Goal: Task Accomplishment & Management: Manage account settings

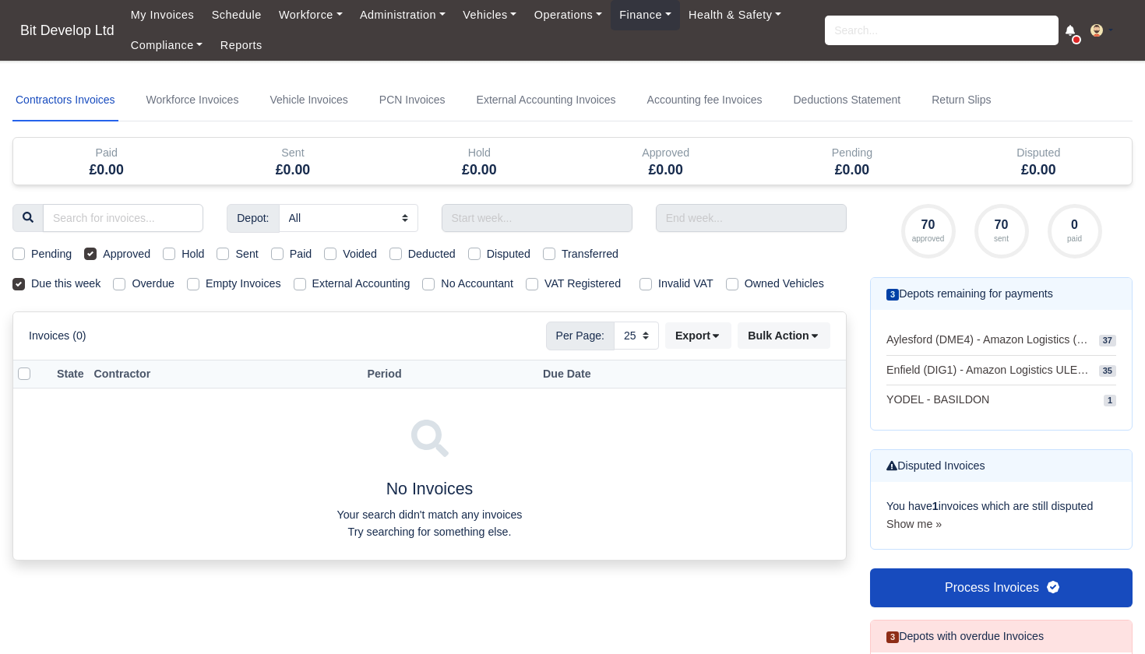
select select "25"
click at [660, 23] on link "Finance" at bounding box center [645, 15] width 69 height 30
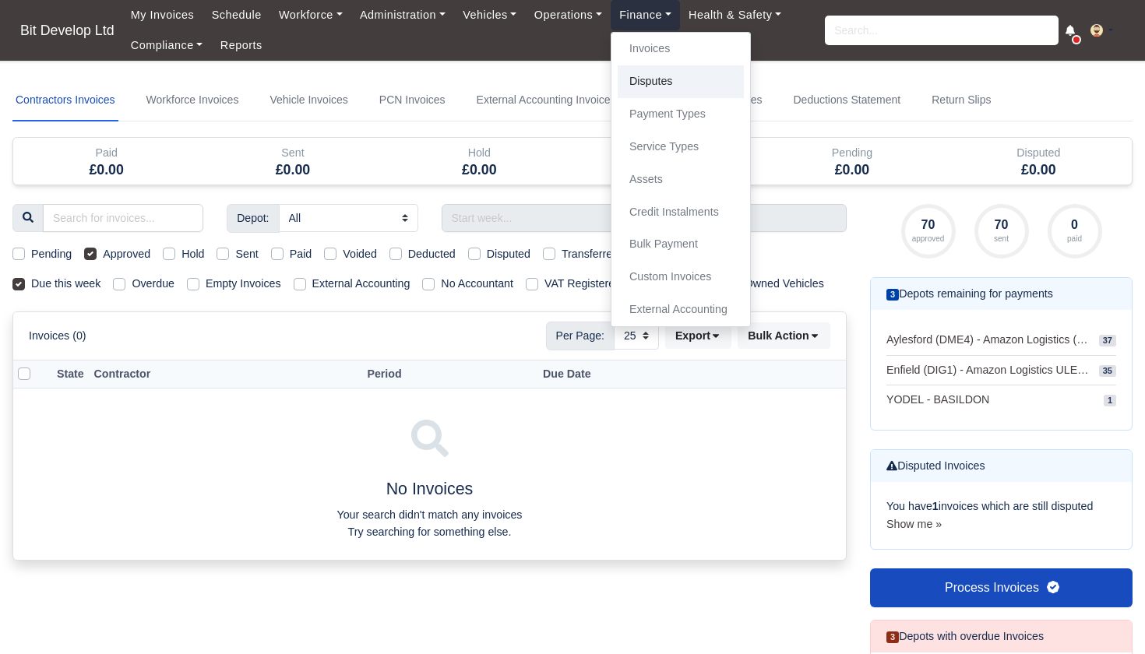
click at [668, 71] on link "Disputes" at bounding box center [681, 81] width 126 height 33
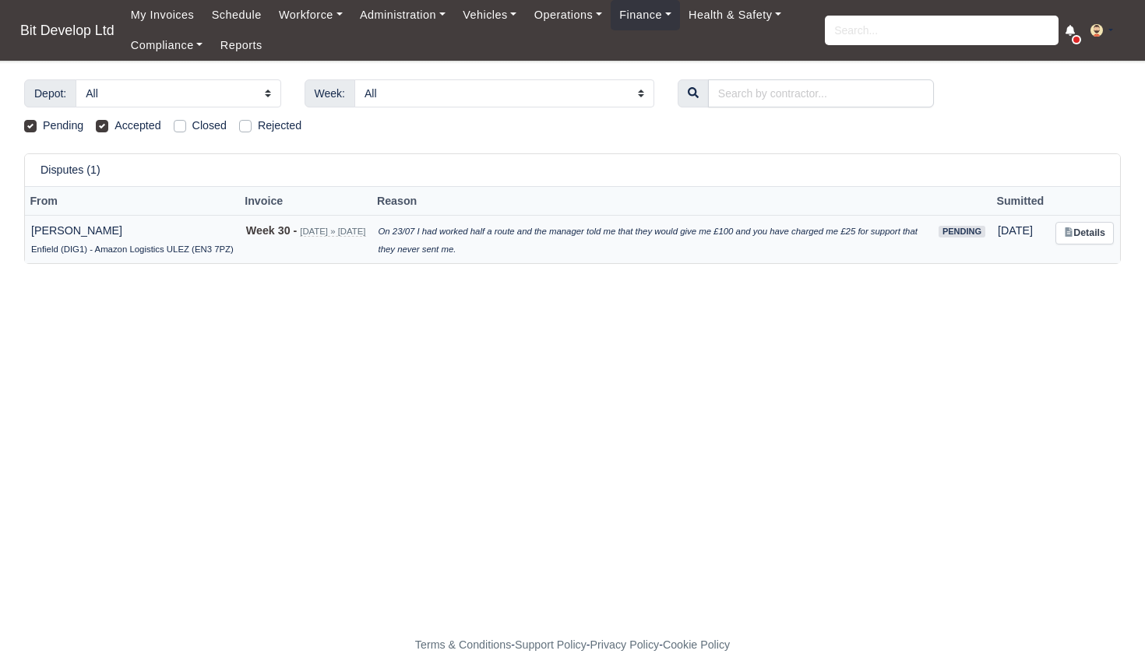
click at [1093, 231] on link "Details" at bounding box center [1084, 233] width 58 height 23
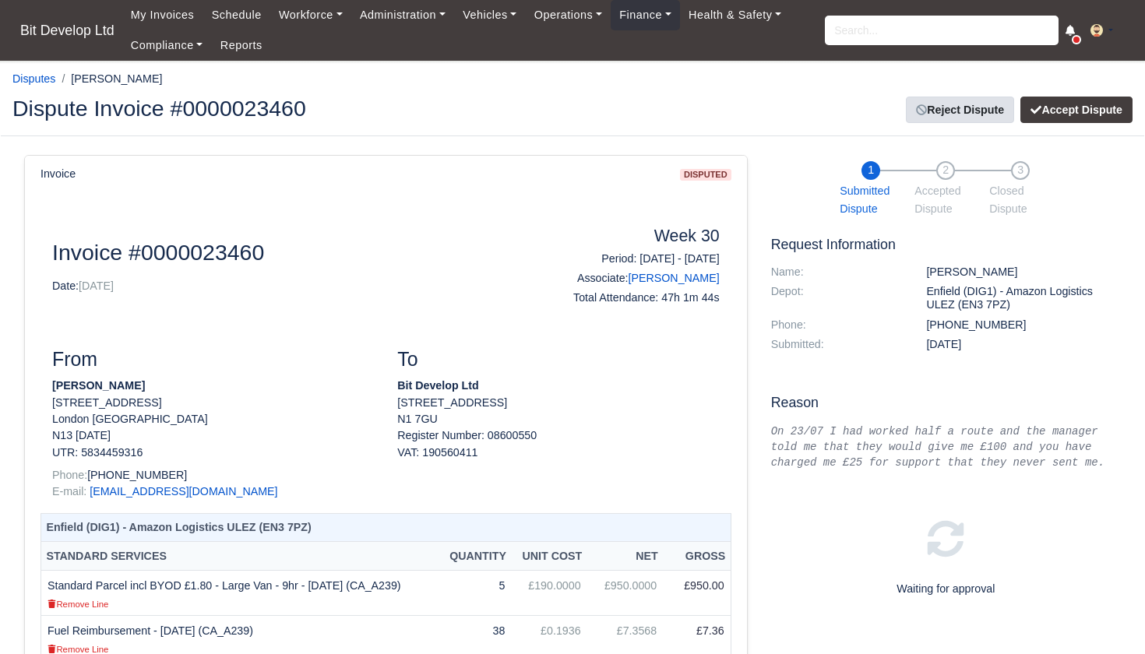
click at [964, 114] on link "Reject Dispute" at bounding box center [960, 110] width 108 height 26
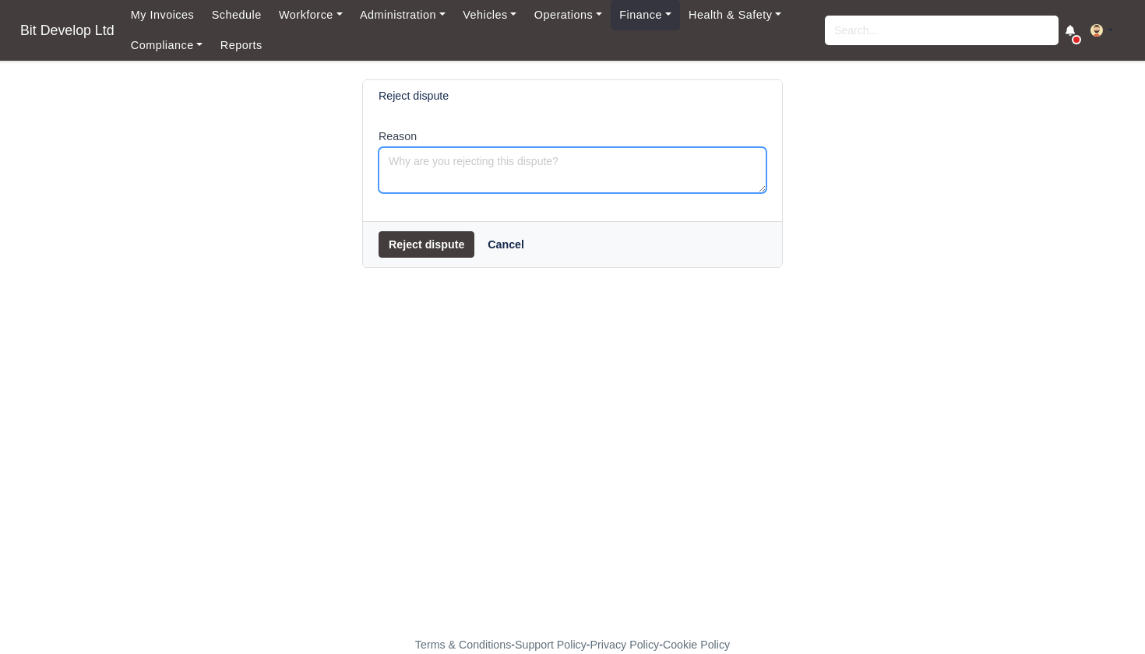
click at [565, 178] on textarea "Reason" at bounding box center [572, 170] width 388 height 46
type textarea "£10 added"
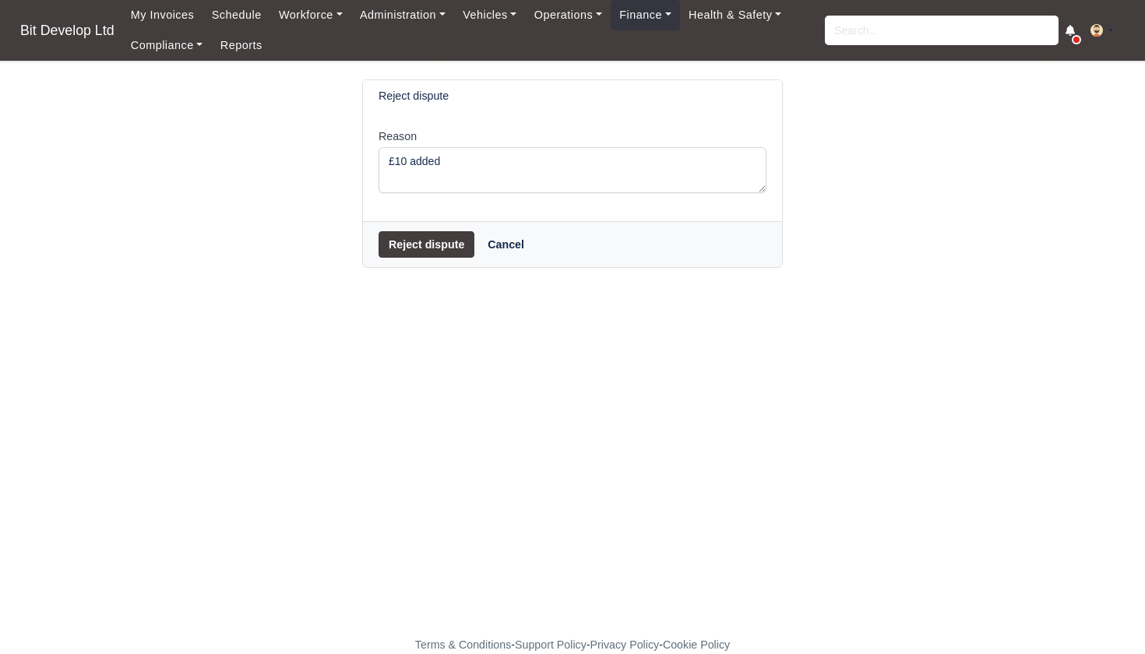
click at [442, 253] on button "Reject dispute" at bounding box center [426, 244] width 96 height 26
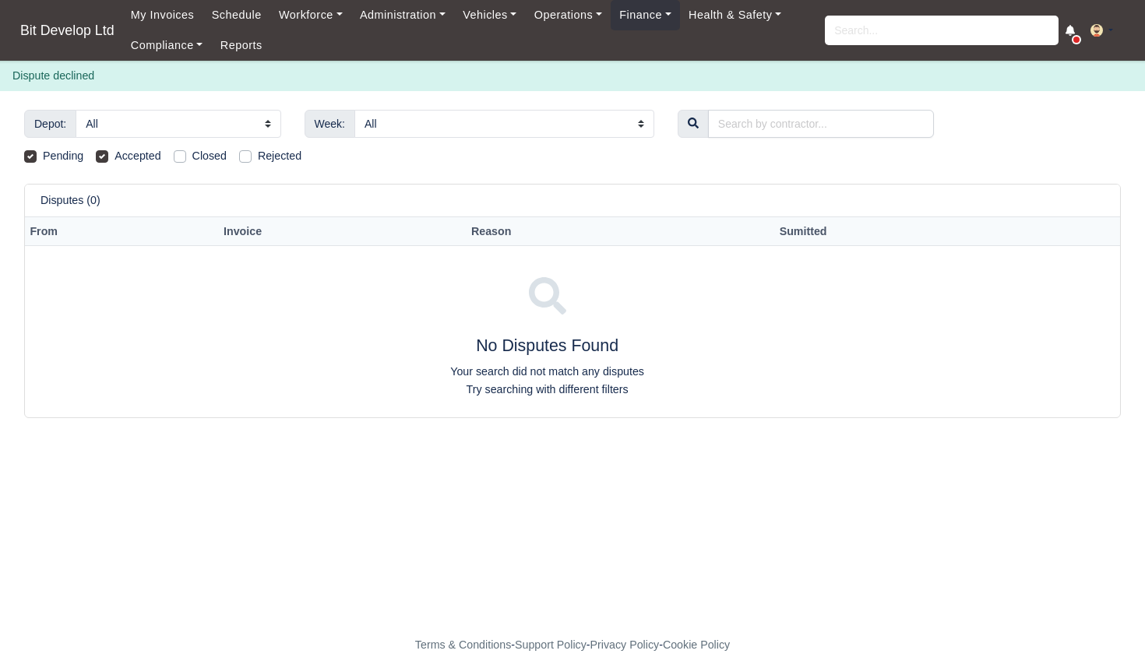
click at [258, 154] on label "Rejected" at bounding box center [280, 156] width 44 height 18
click at [248, 154] on input "Rejected" at bounding box center [245, 153] width 12 height 12
checkbox input "true"
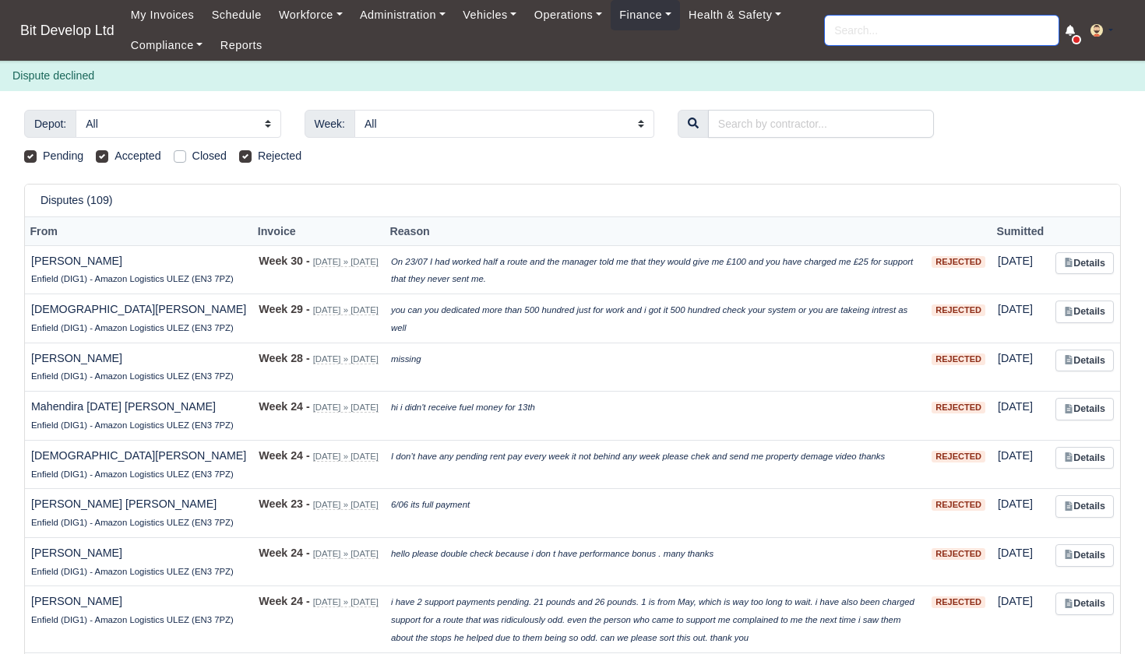
click at [857, 26] on input "search" at bounding box center [942, 31] width 234 height 30
type input "muha"
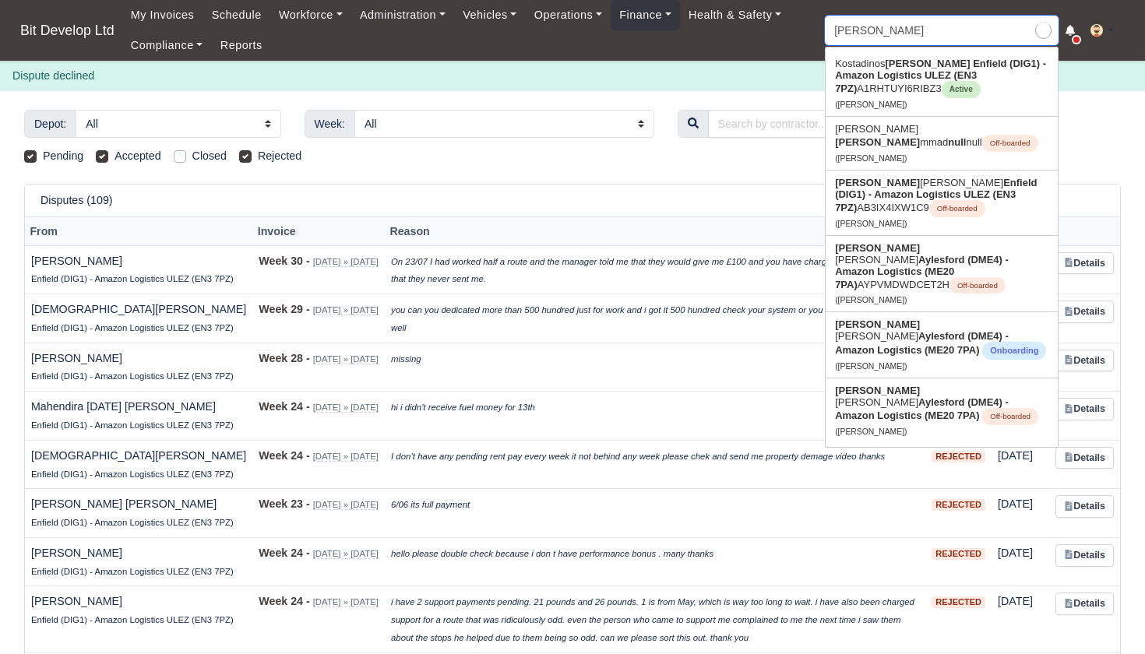
type input "muhamadou Touray"
click at [876, 75] on strong "Enfield (DIG1) - Amazon Logistics ULEZ (EN3 7PZ)" at bounding box center [940, 76] width 211 height 37
type input "[PERSON_NAME]"
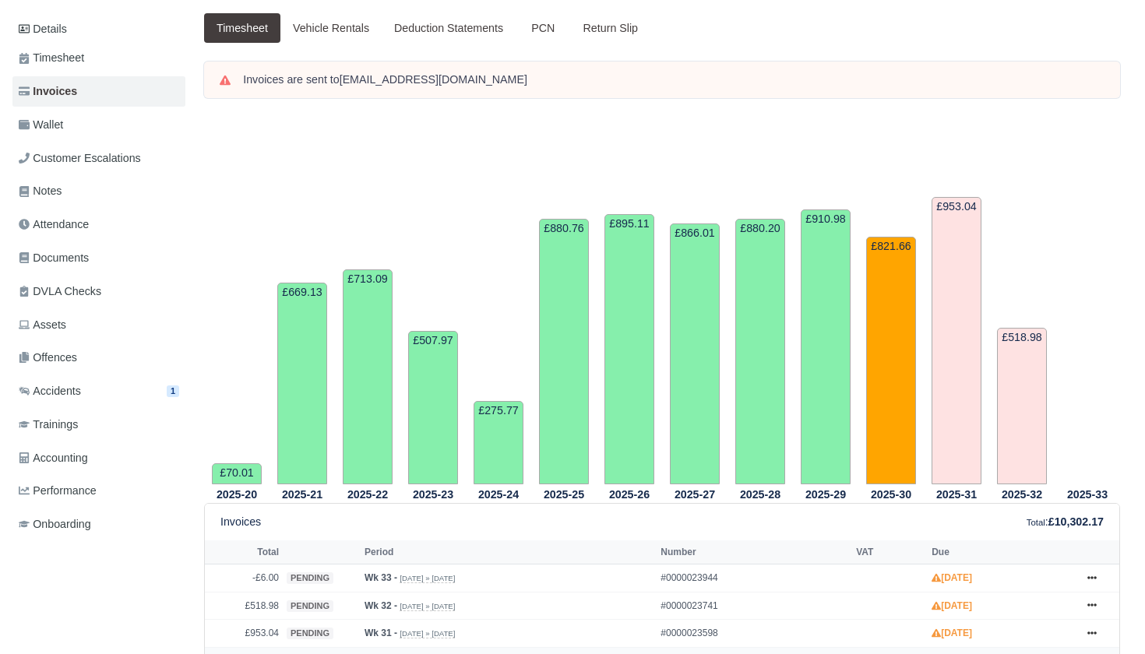
scroll to position [118, 0]
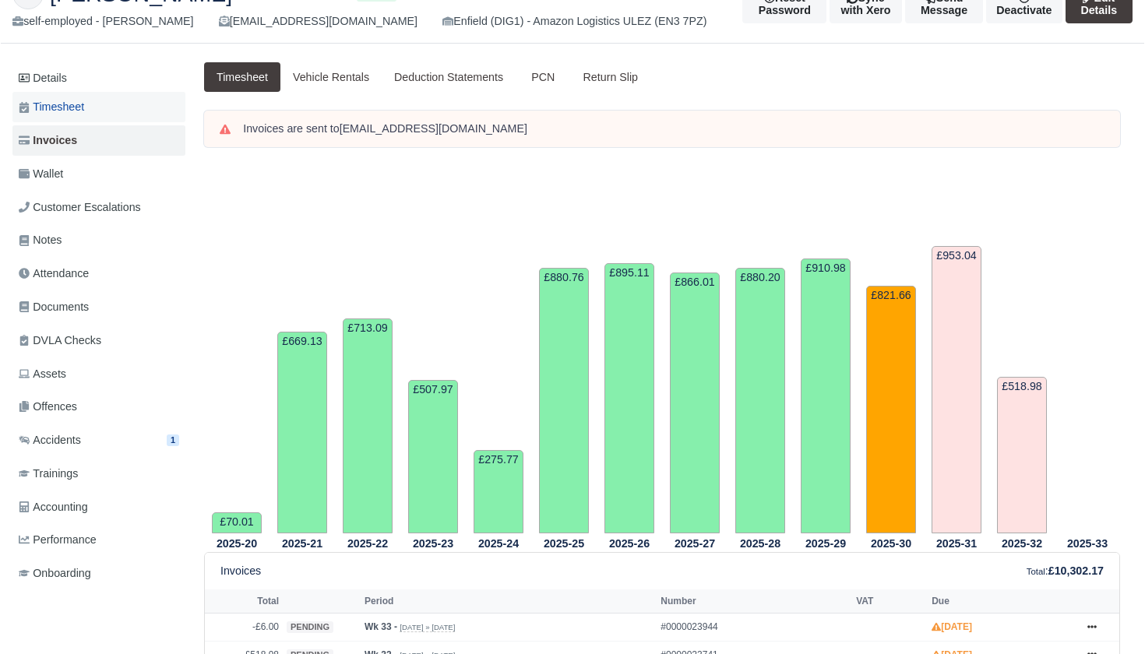
click at [90, 104] on link "Timesheet" at bounding box center [98, 107] width 173 height 30
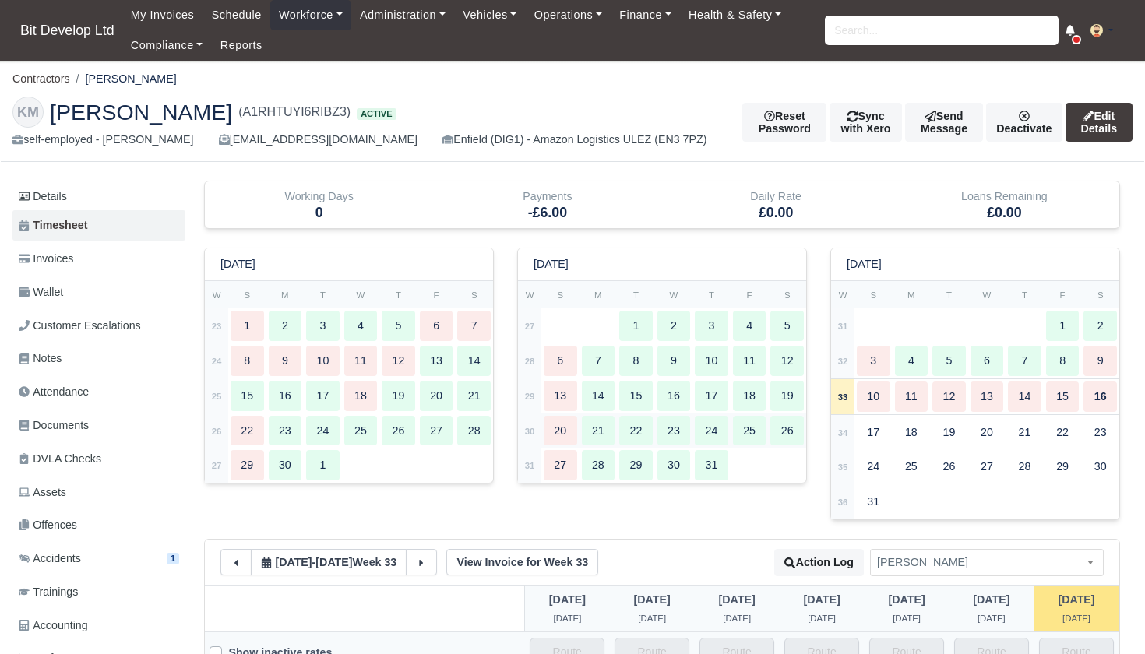
click at [524, 428] on td "30" at bounding box center [529, 431] width 23 height 35
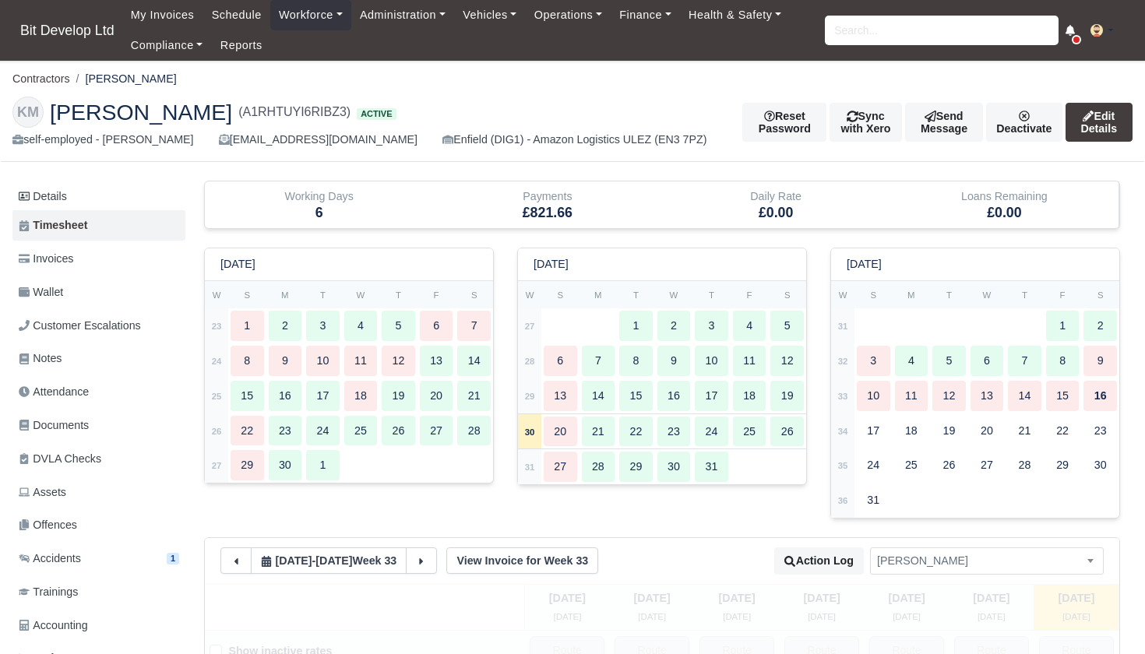
type input "90"
type input "38"
type input "46"
type input "20"
type input "30"
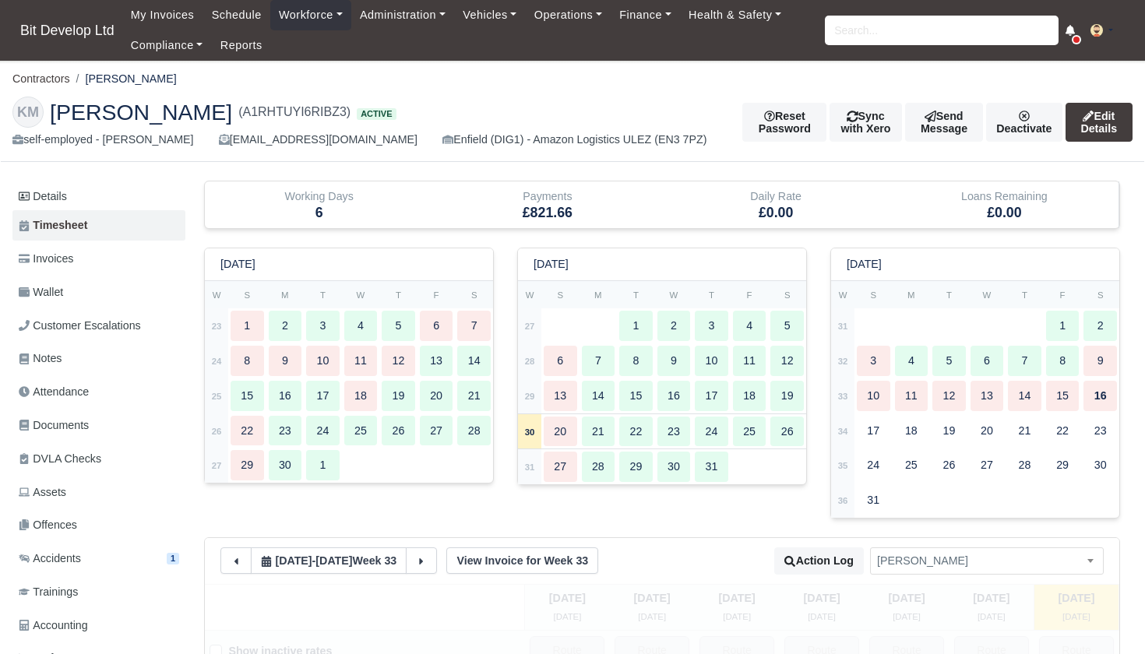
type input "30"
type input "46"
type input "25"
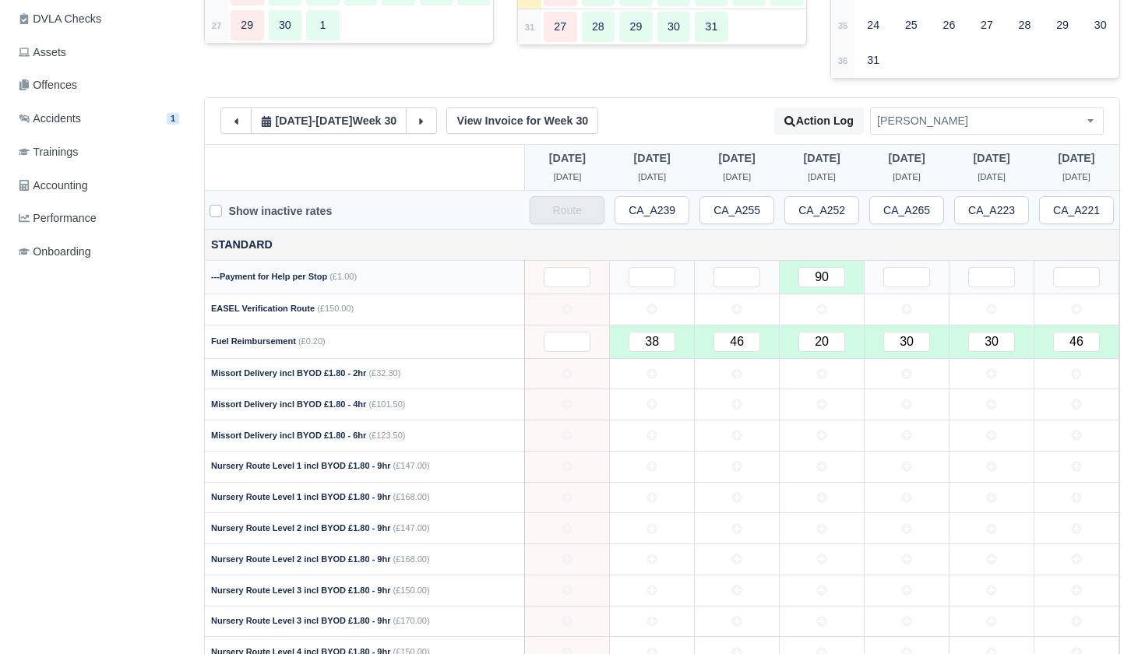
scroll to position [429, 0]
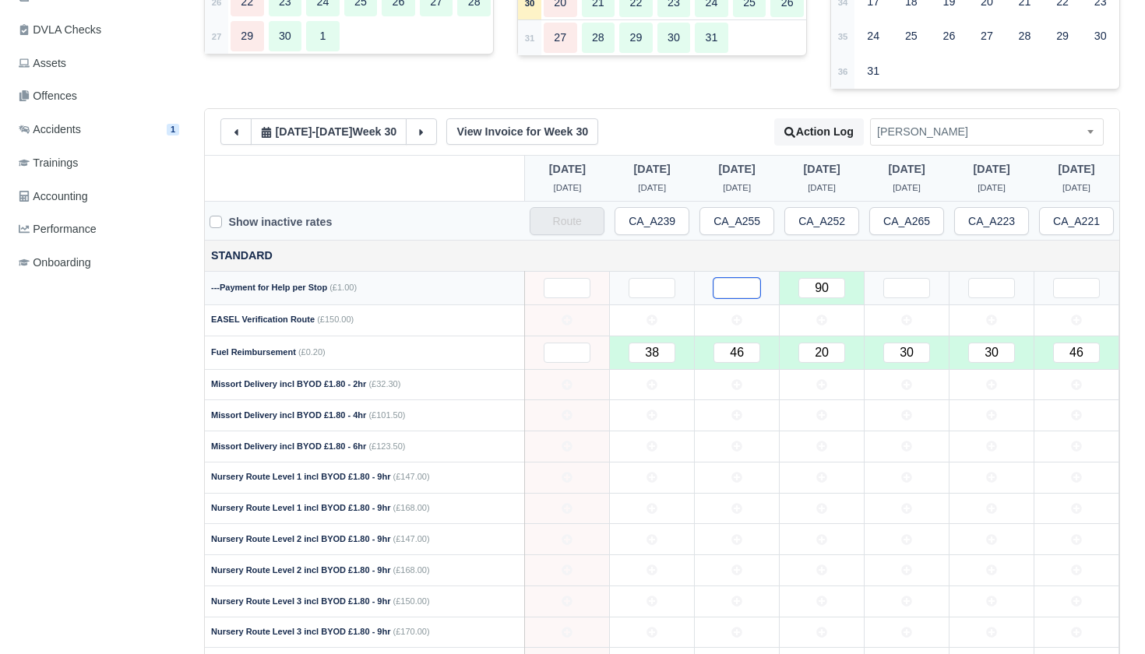
click at [730, 285] on input "text" at bounding box center [736, 288] width 47 height 20
type input "10"
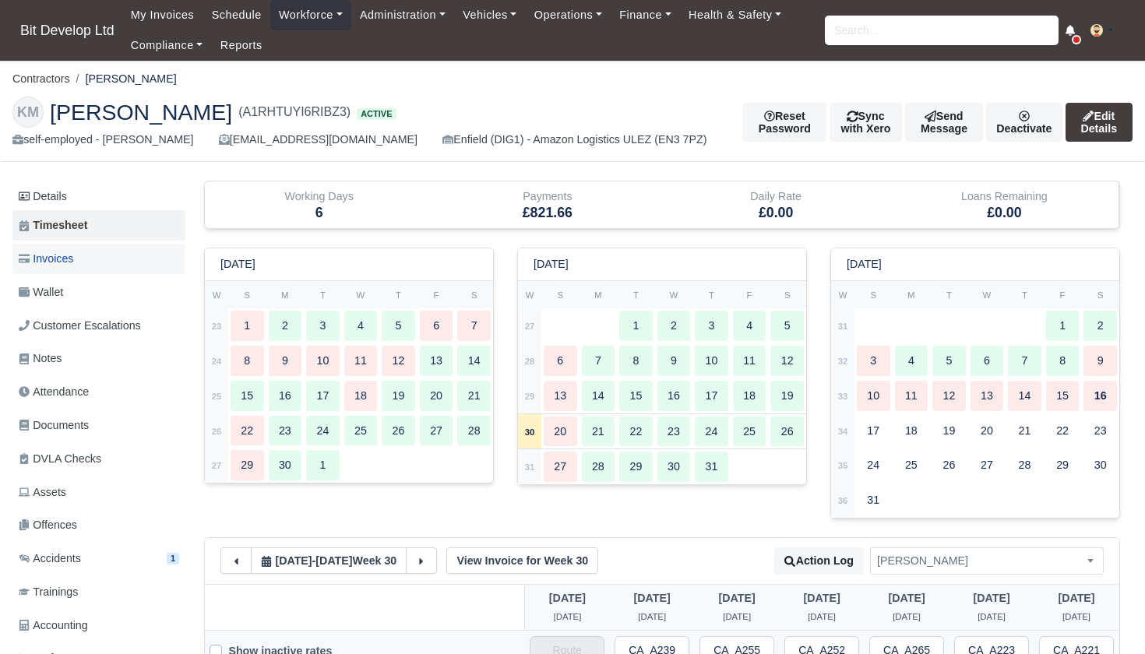
scroll to position [0, 0]
click at [94, 255] on link "Invoices" at bounding box center [98, 259] width 173 height 30
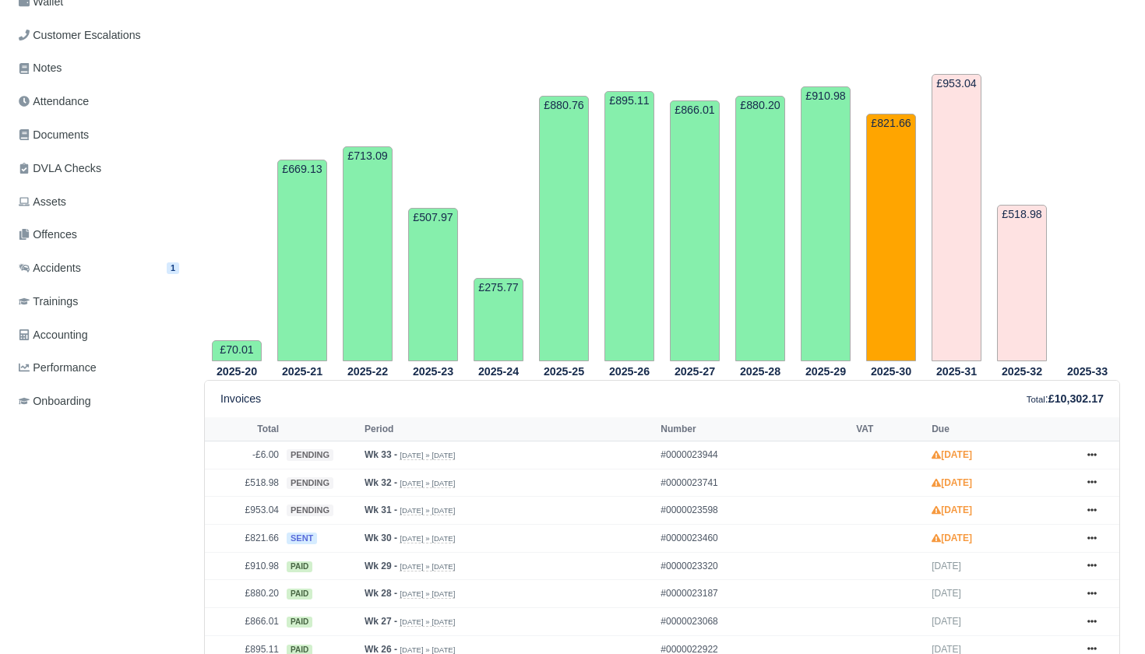
scroll to position [321, 0]
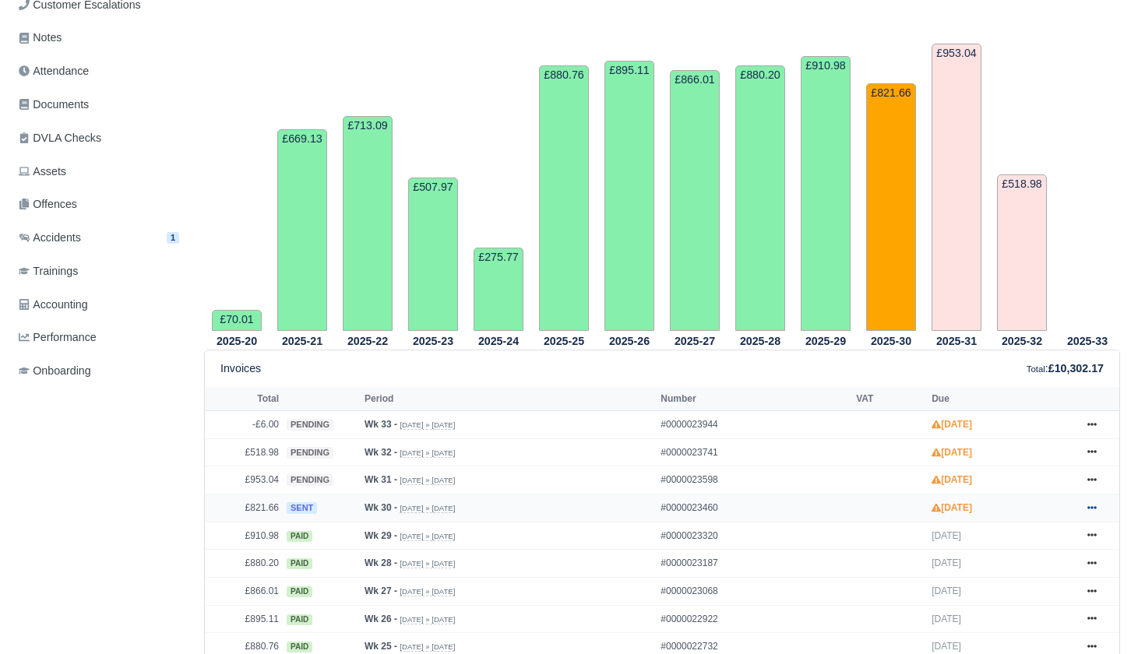
click at [1093, 512] on icon at bounding box center [1091, 507] width 9 height 9
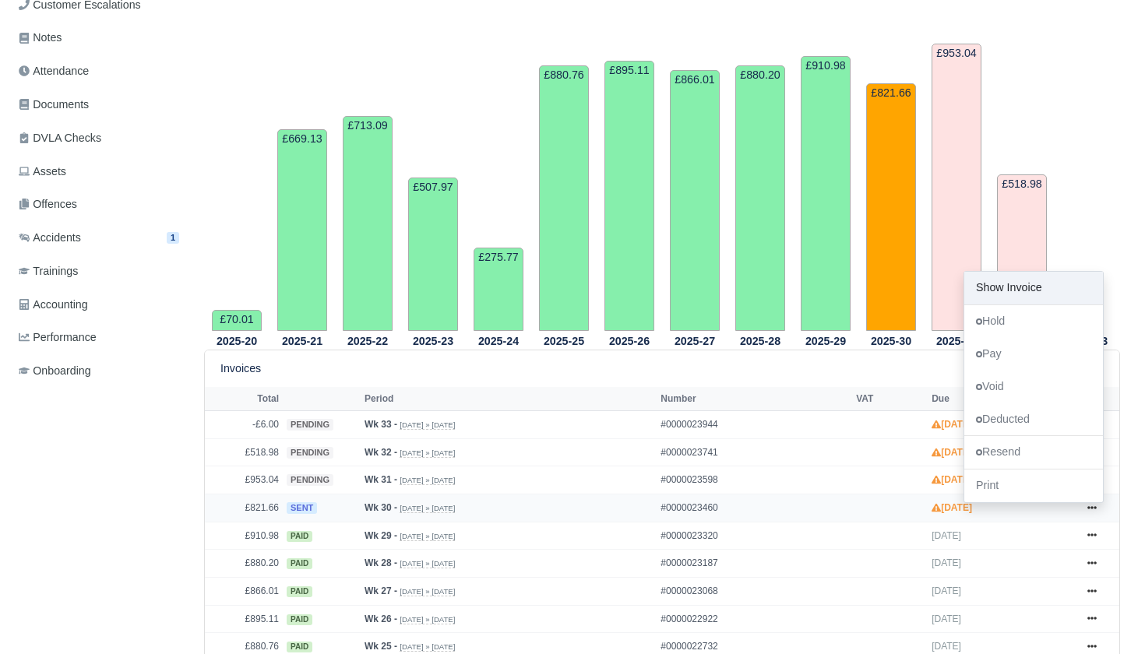
click at [1019, 305] on link "Show Invoice" at bounding box center [1033, 288] width 139 height 33
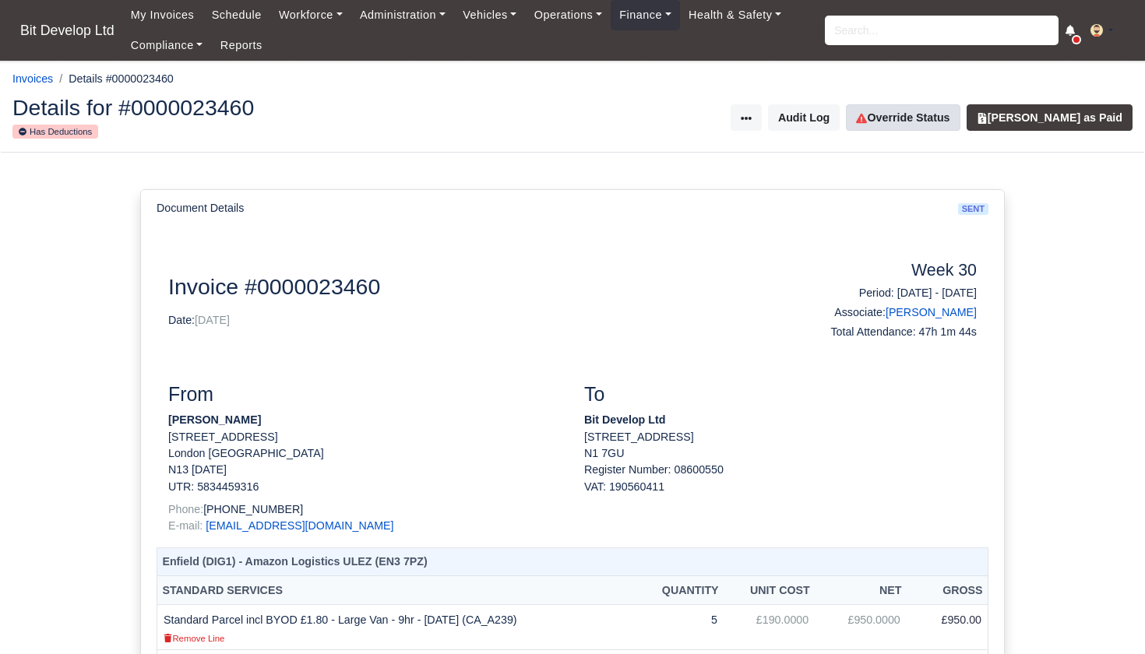
click at [929, 114] on link "Override Status" at bounding box center [903, 117] width 114 height 26
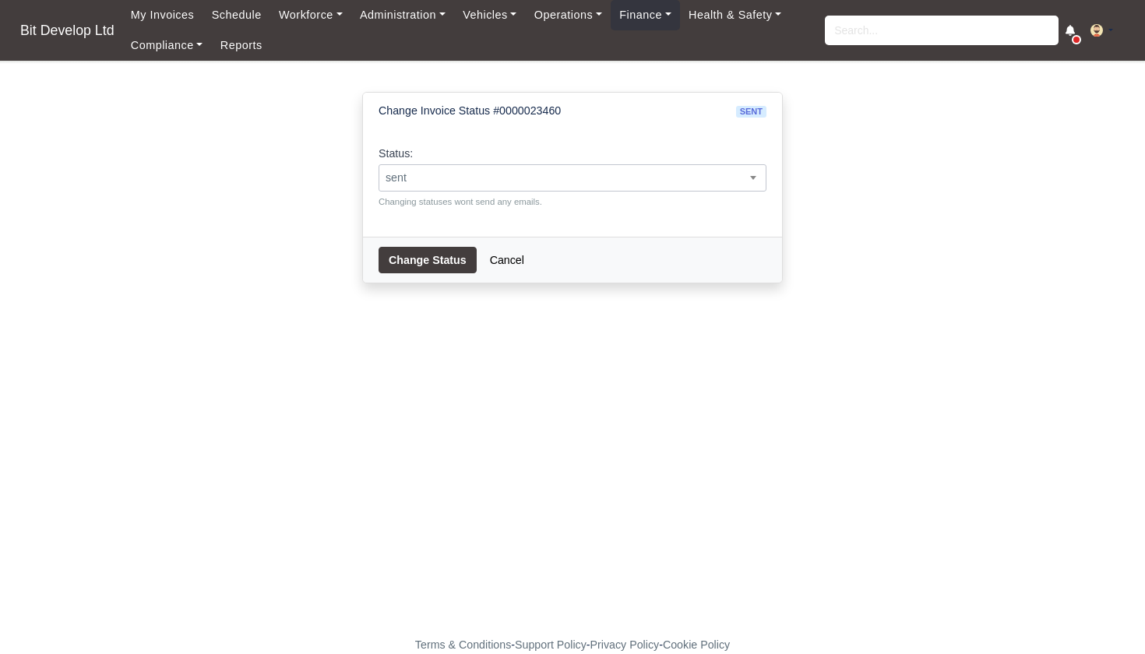
click at [420, 176] on span "sent" at bounding box center [572, 177] width 386 height 19
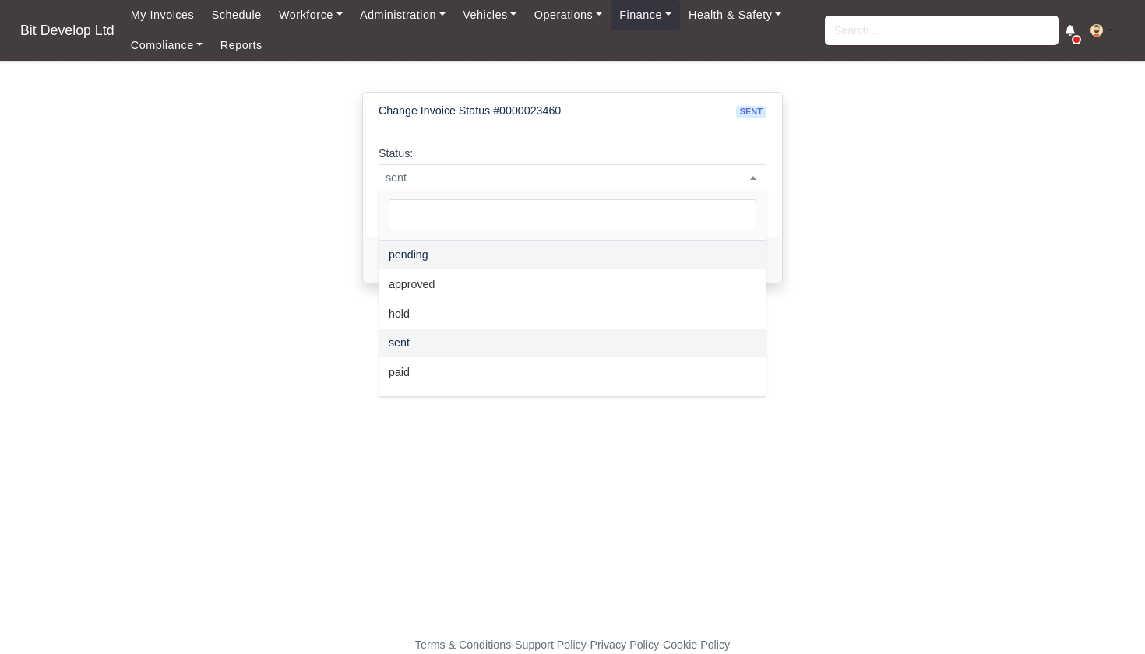
select select "pending"
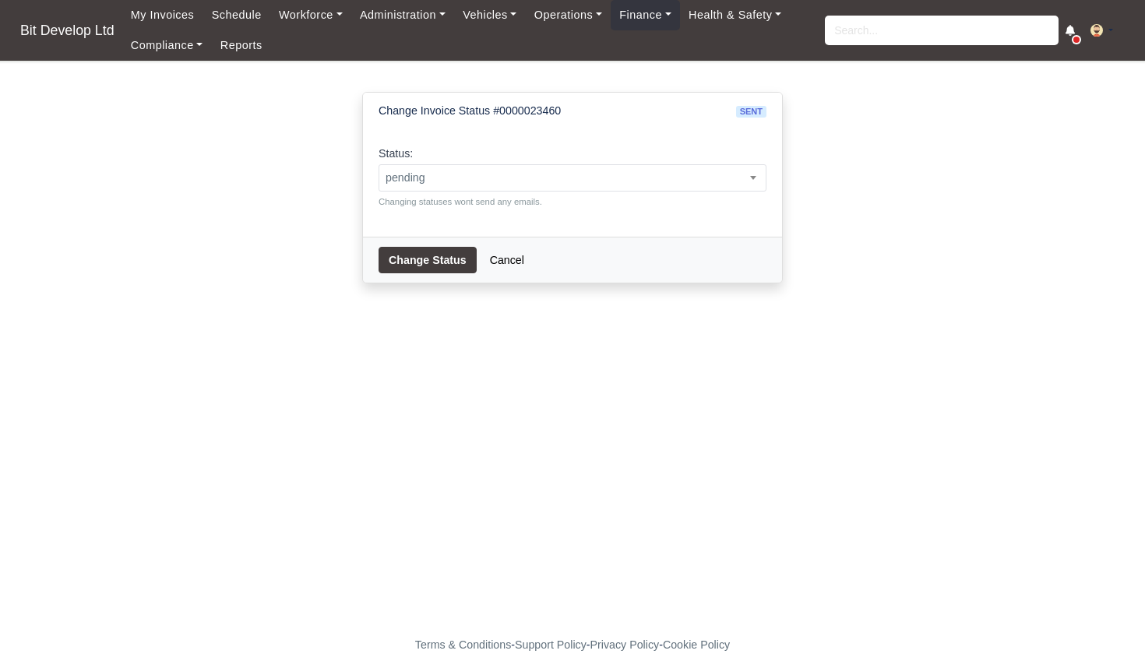
click at [433, 256] on button "Change Status" at bounding box center [427, 260] width 98 height 26
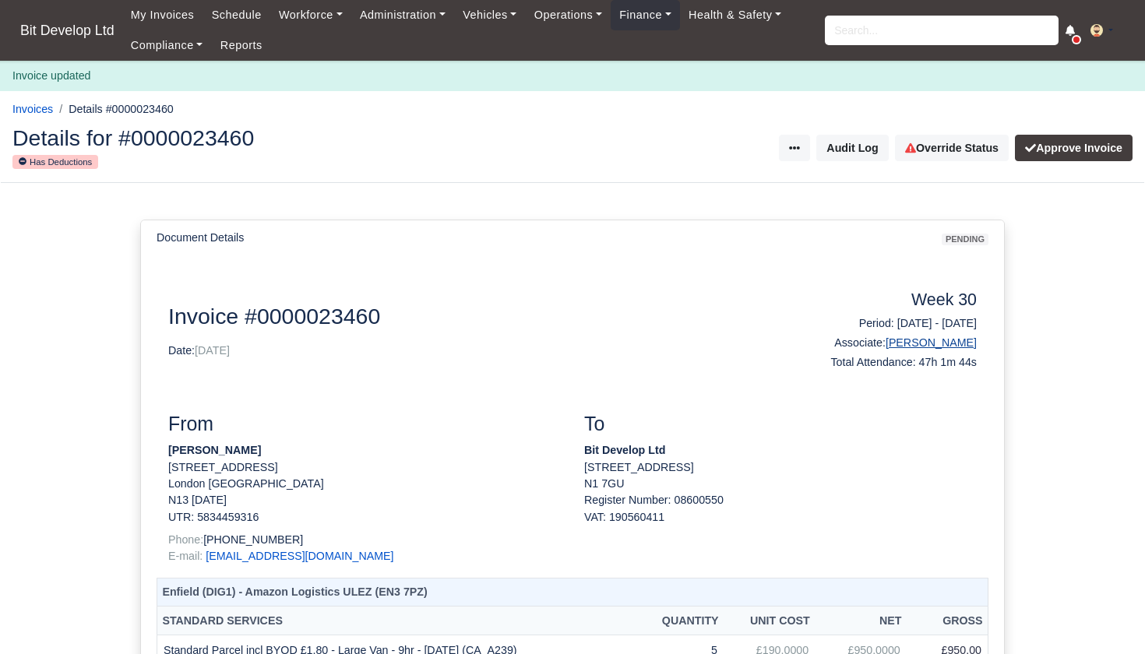
click at [932, 340] on link "[PERSON_NAME]" at bounding box center [931, 342] width 91 height 12
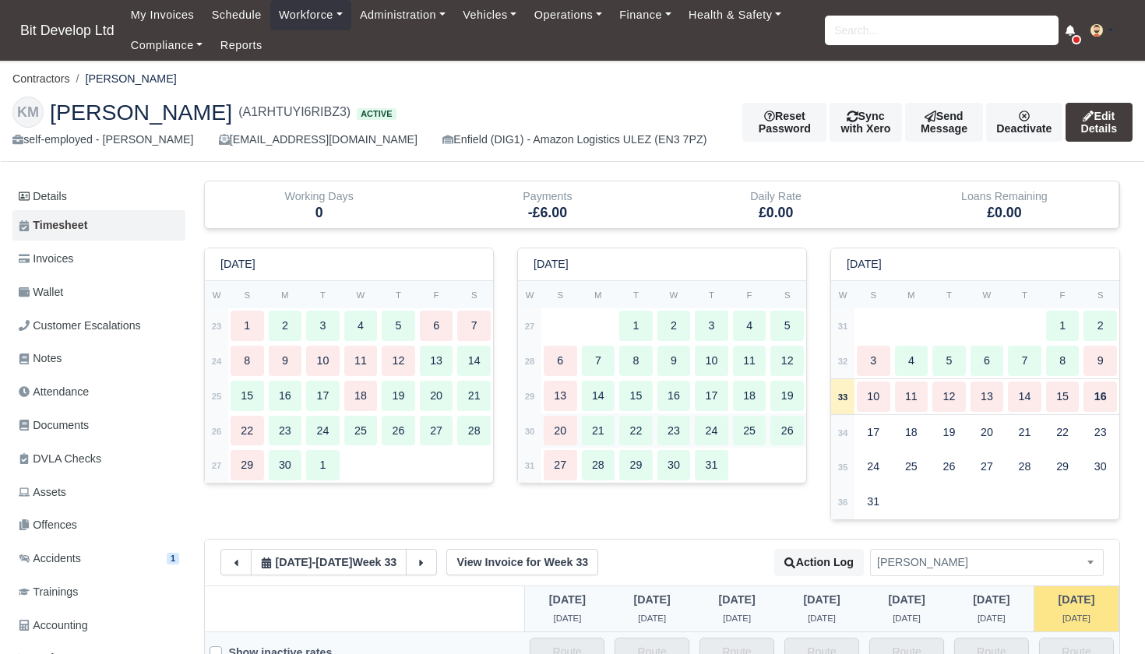
click at [533, 427] on strong "30" at bounding box center [530, 431] width 10 height 9
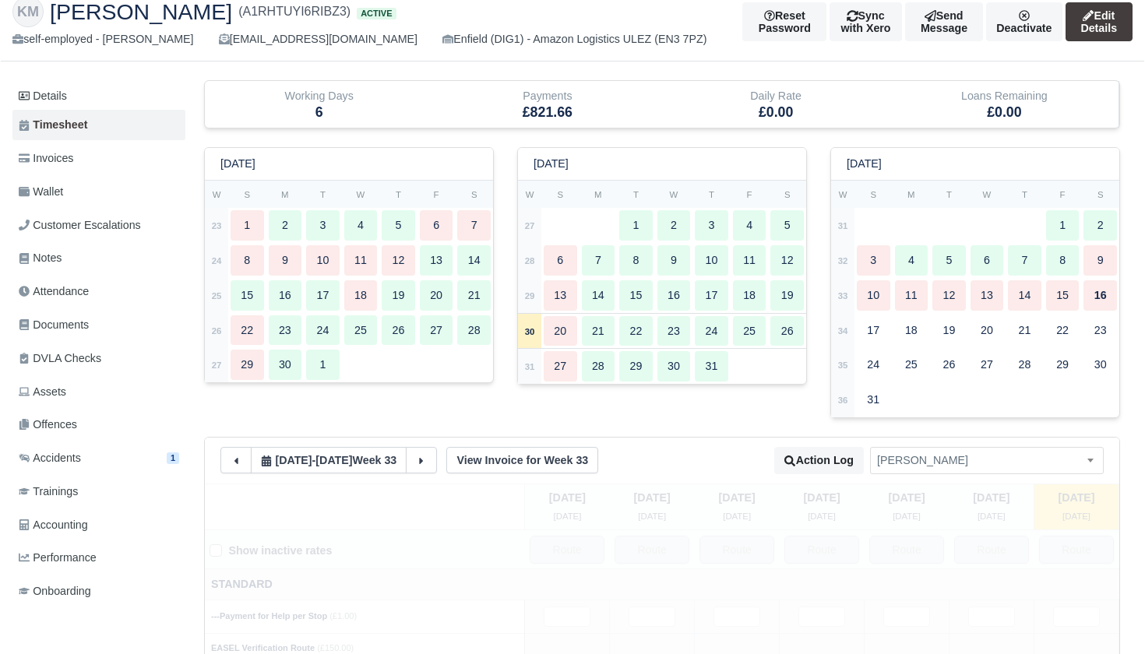
type input "90"
type input "38"
type input "46"
type input "20"
type input "30"
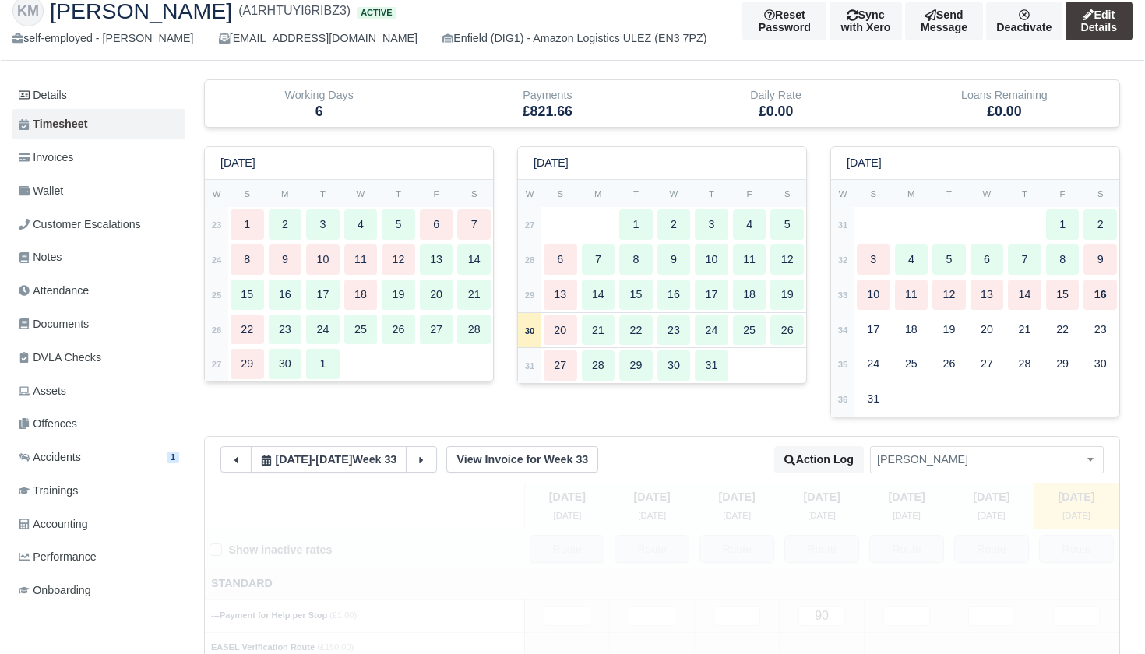
type input "30"
type input "46"
type input "25"
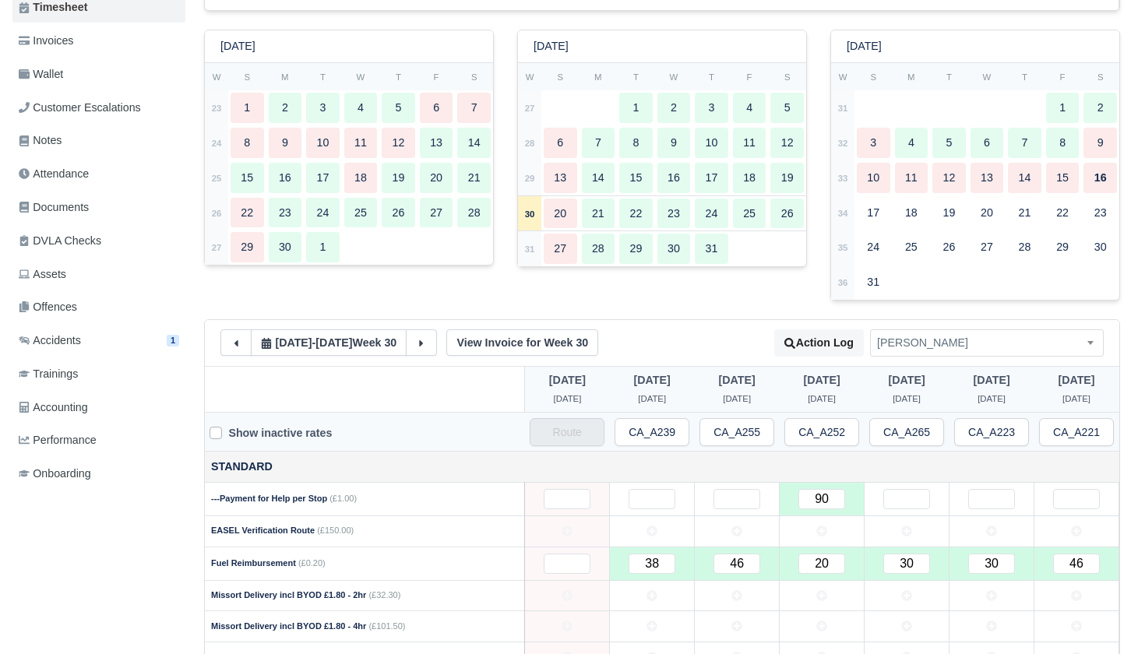
scroll to position [266, 0]
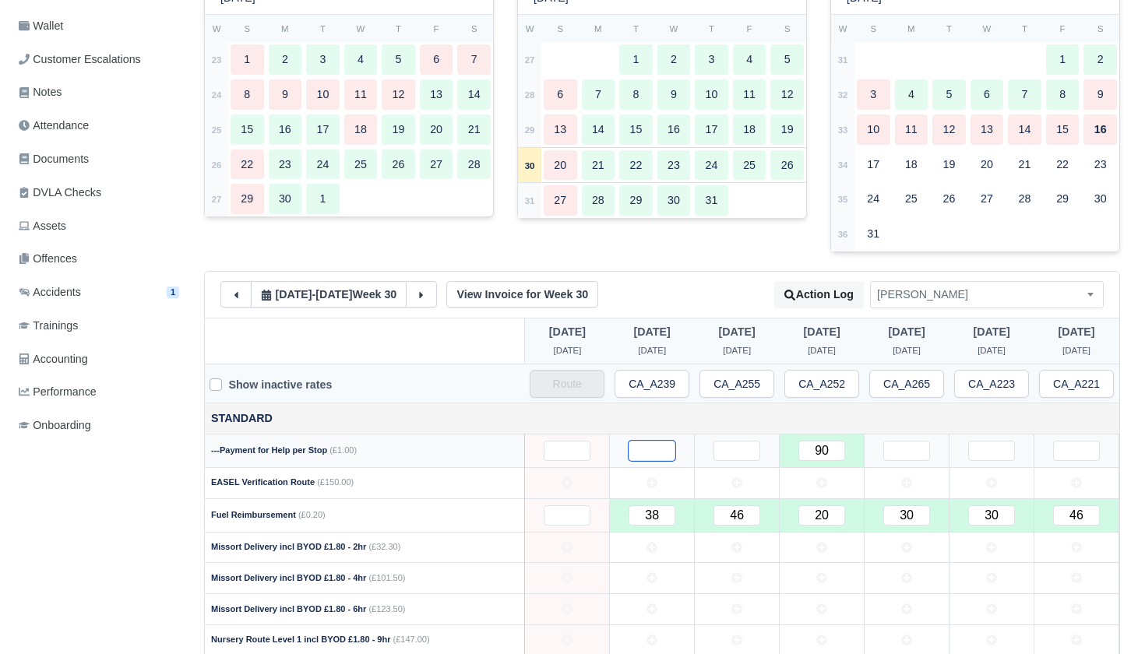
click at [663, 441] on input "text" at bounding box center [651, 451] width 47 height 20
type input "10"
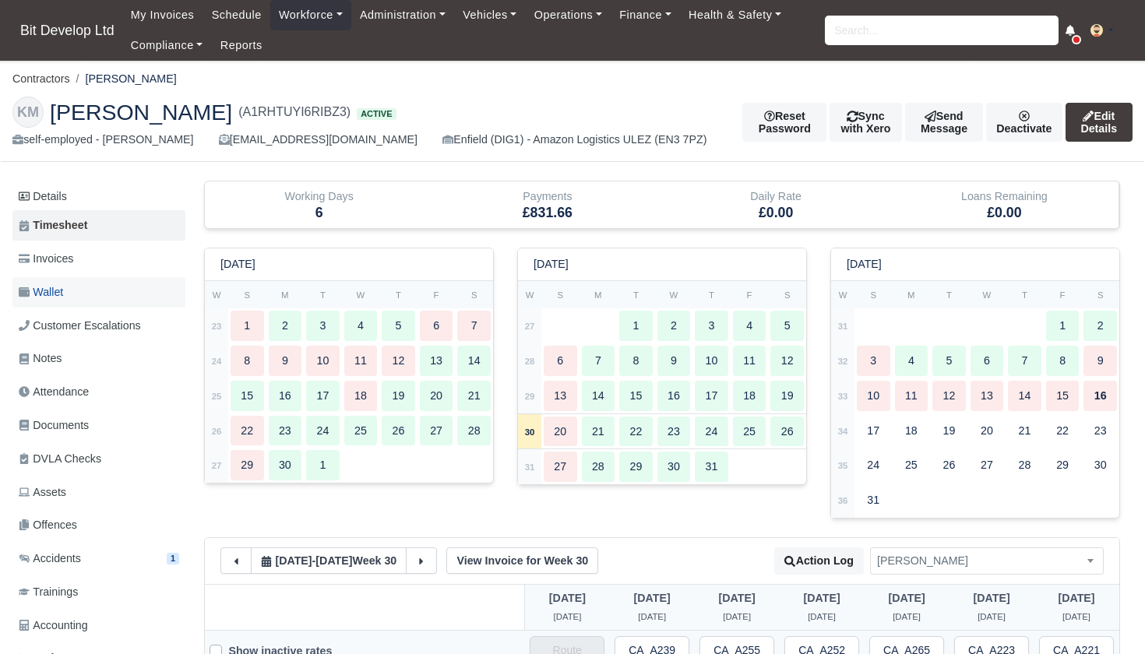
scroll to position [0, 0]
type input "10"
click at [73, 252] on span "Invoices" at bounding box center [46, 259] width 55 height 18
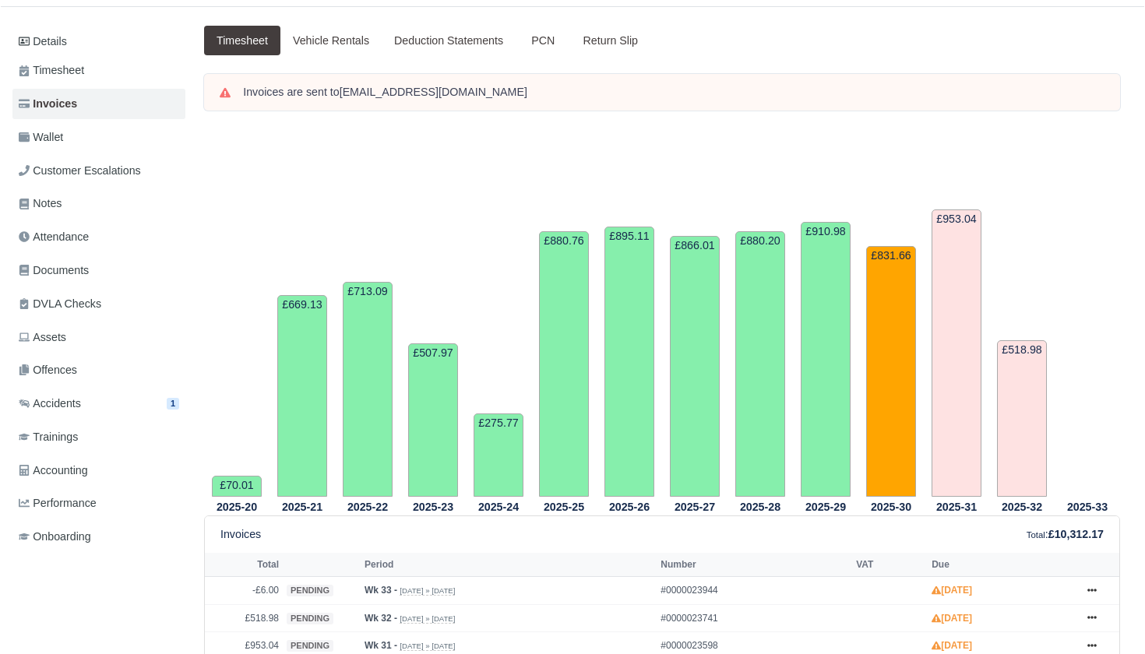
scroll to position [502, 0]
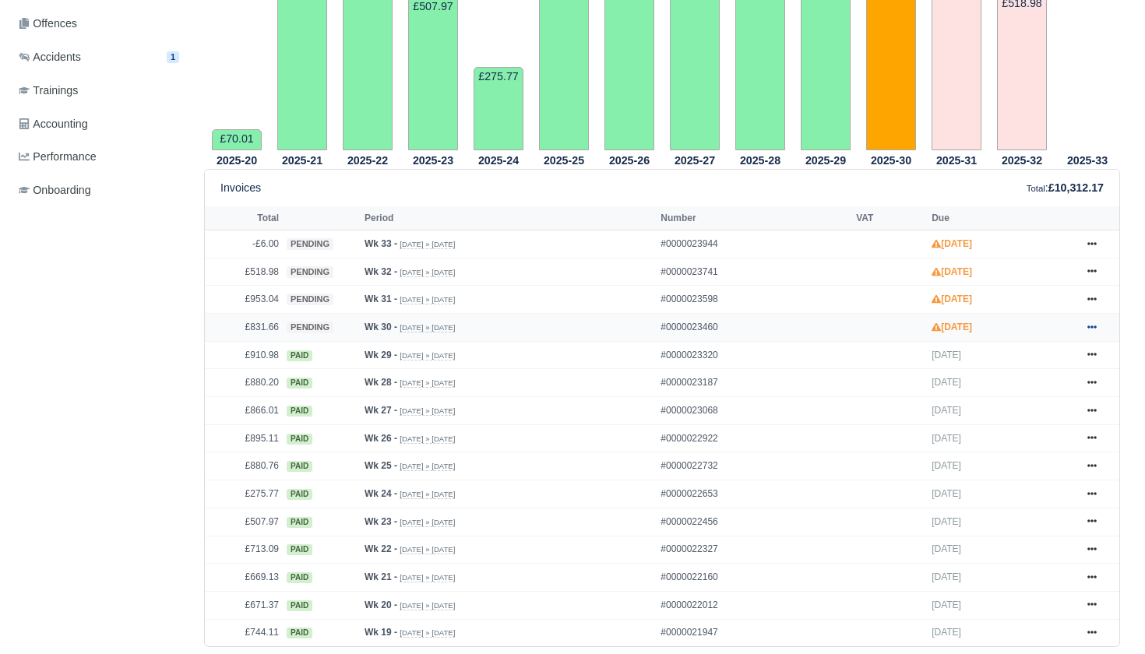
click at [1093, 332] on icon at bounding box center [1091, 326] width 9 height 9
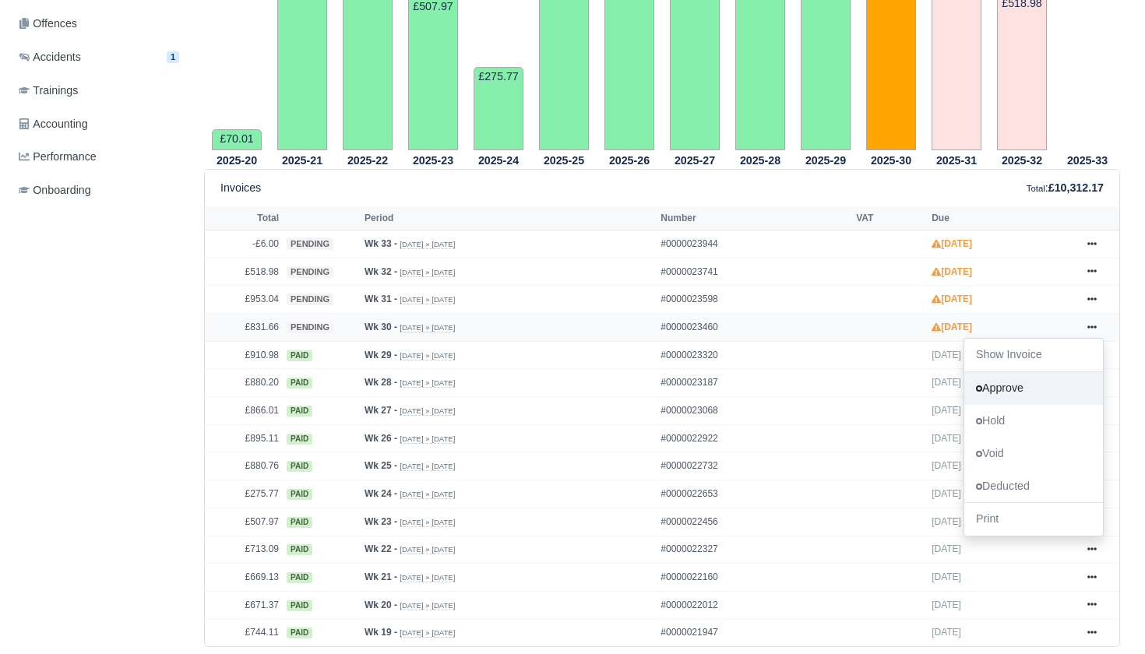
click at [1033, 405] on link "Approve" at bounding box center [1033, 388] width 139 height 33
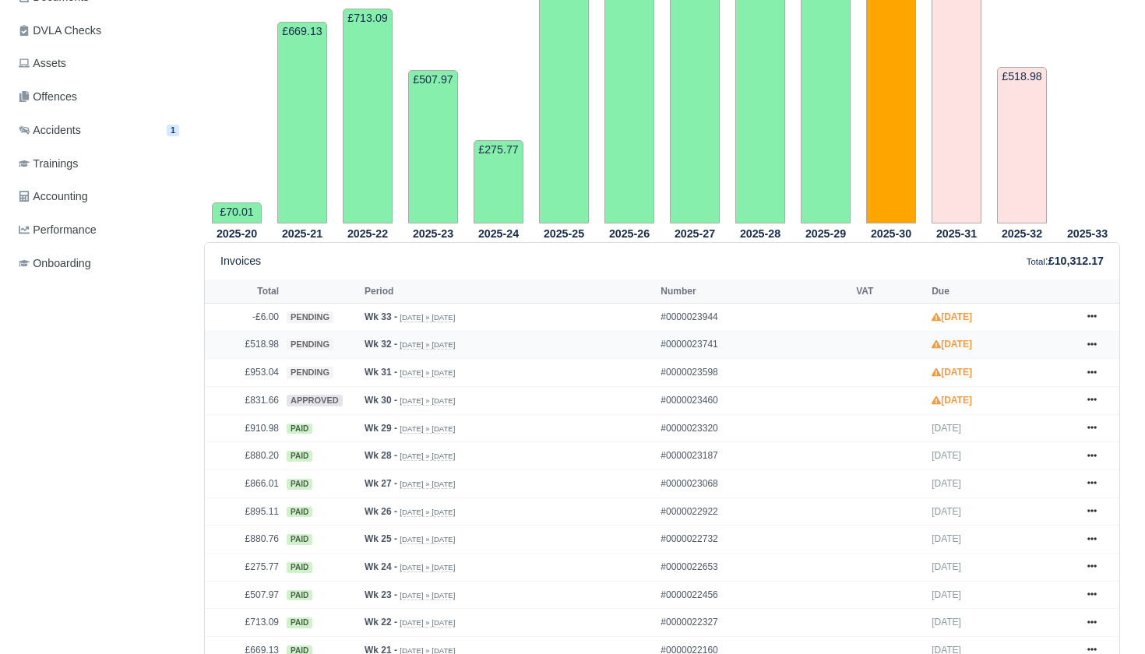
scroll to position [460, 0]
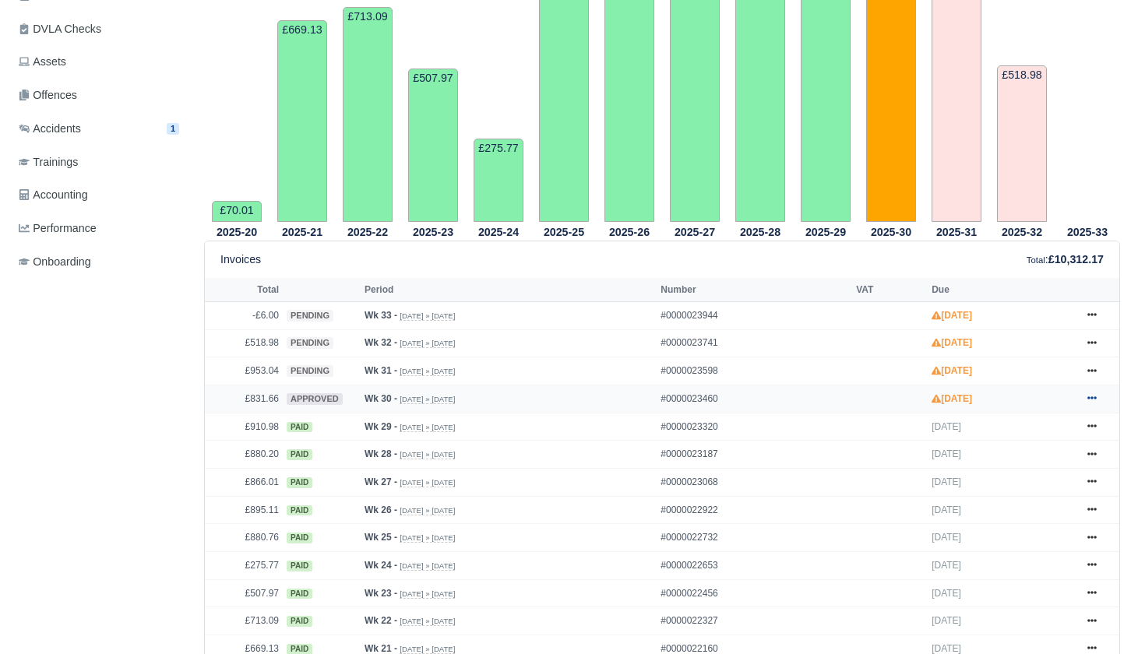
click at [1097, 403] on icon at bounding box center [1091, 397] width 9 height 9
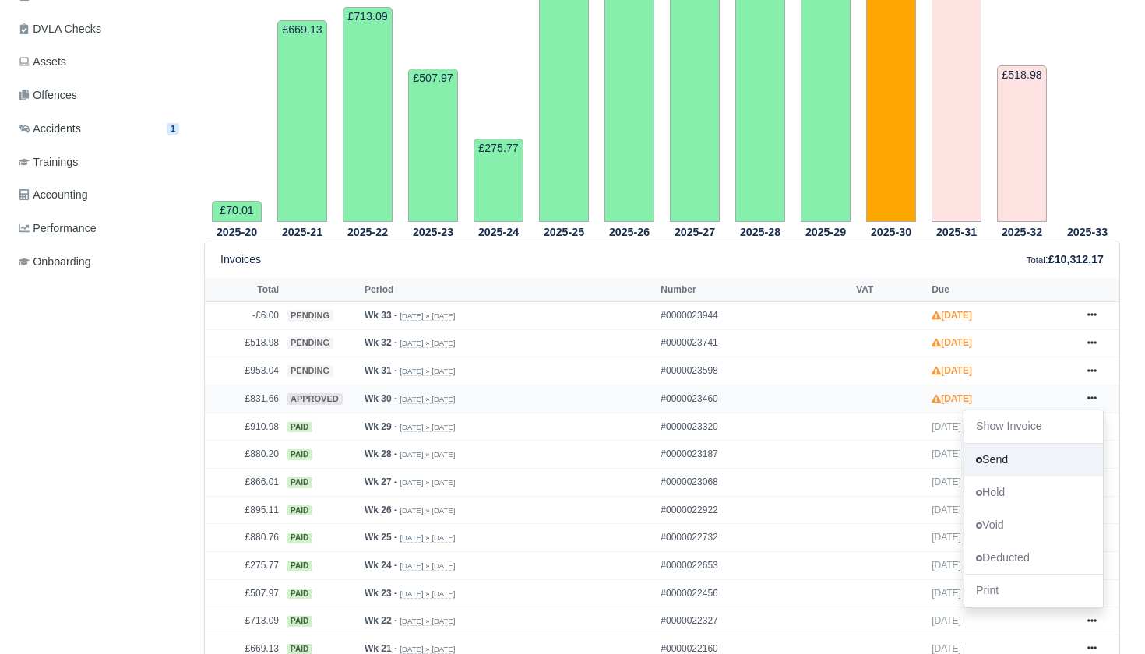
click at [1022, 477] on link "Send" at bounding box center [1033, 460] width 139 height 33
